Goal: Task Accomplishment & Management: Complete application form

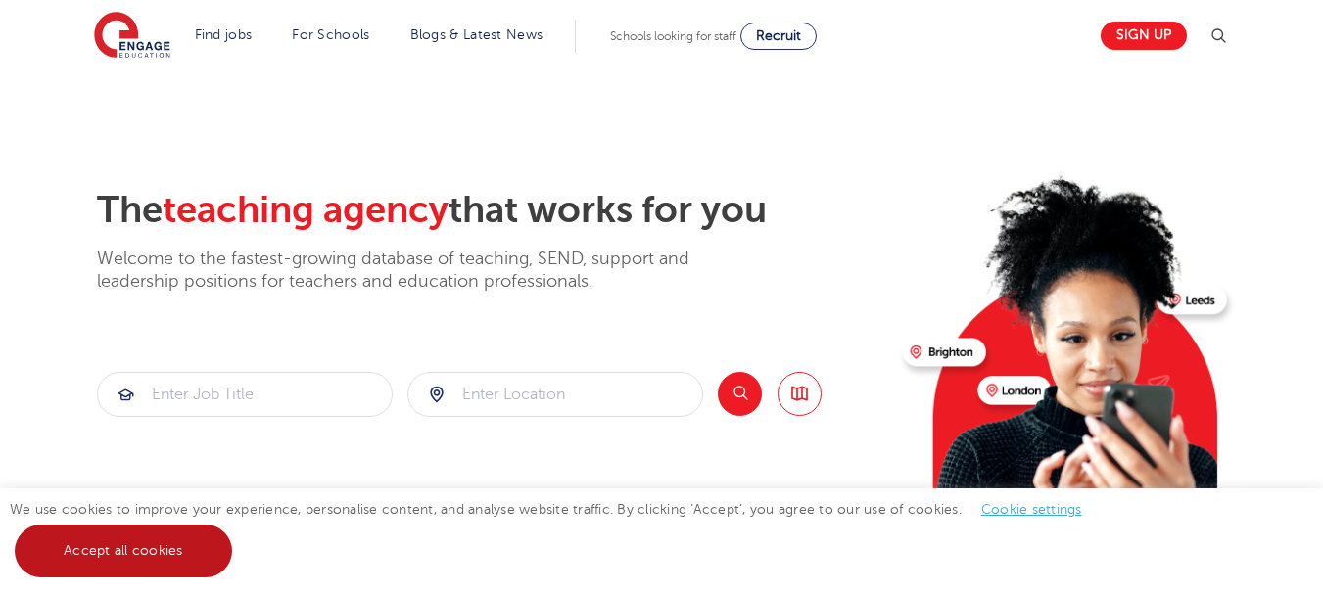
click at [175, 551] on link "Accept all cookies" at bounding box center [123, 551] width 217 height 53
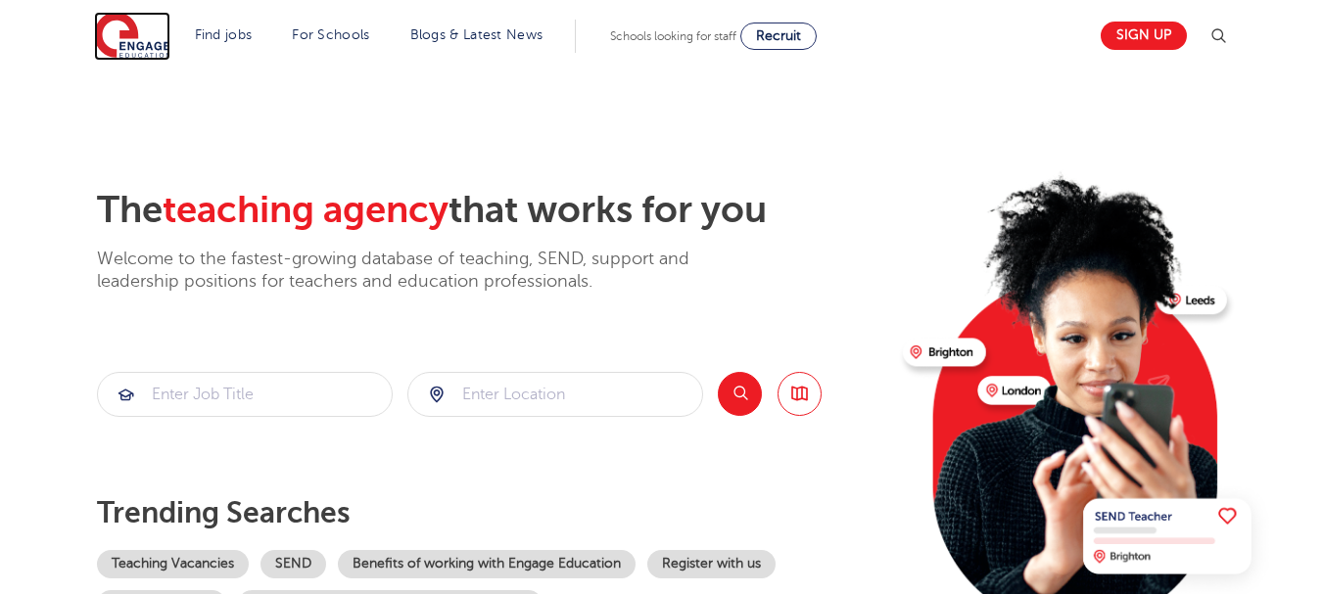
click at [131, 26] on img at bounding box center [132, 36] width 76 height 49
click at [1138, 44] on link "Sign up" at bounding box center [1143, 36] width 86 height 28
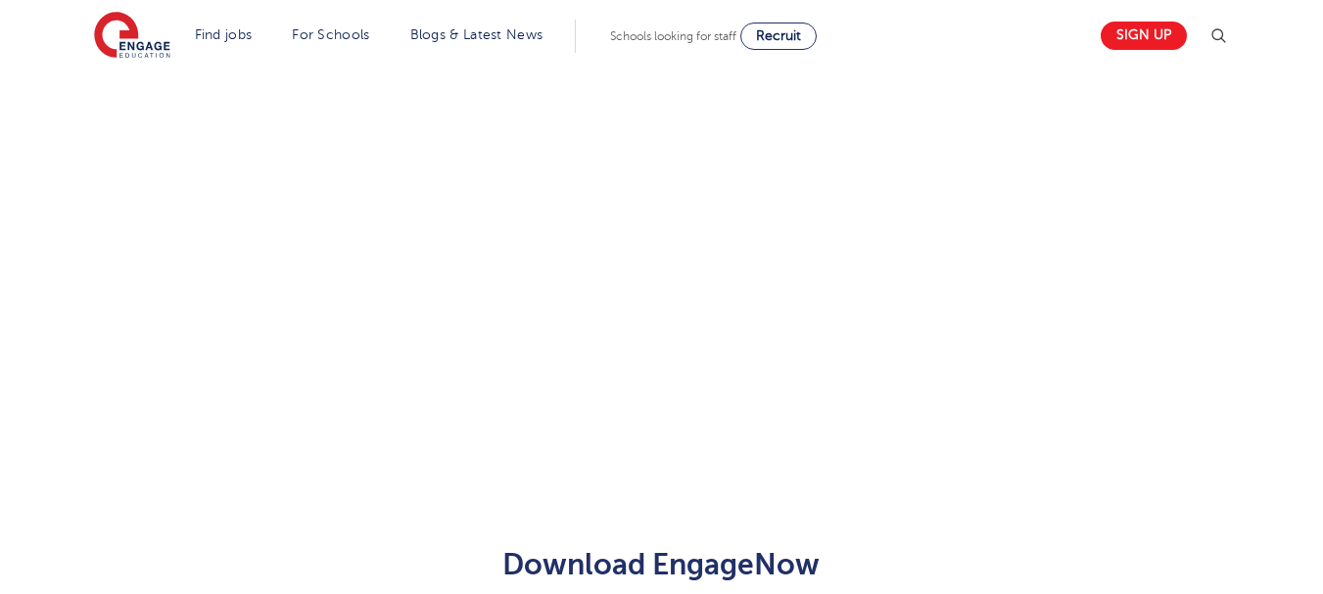
drag, startPoint x: 1325, startPoint y: 21, endPoint x: 1336, endPoint y: 327, distance: 306.6
click at [1322, 327] on html "Find jobs All vacancies We have one of the UK's largest database. and with hund…" at bounding box center [661, 206] width 1323 height 2918
